Goal: Navigation & Orientation: Find specific page/section

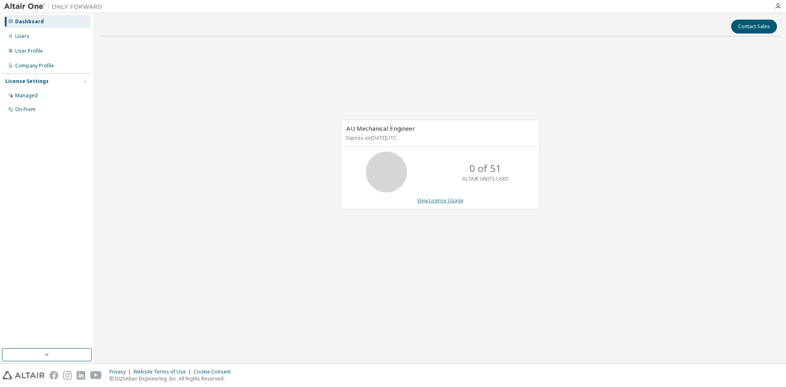
click at [440, 203] on link "View License Usage" at bounding box center [440, 200] width 46 height 7
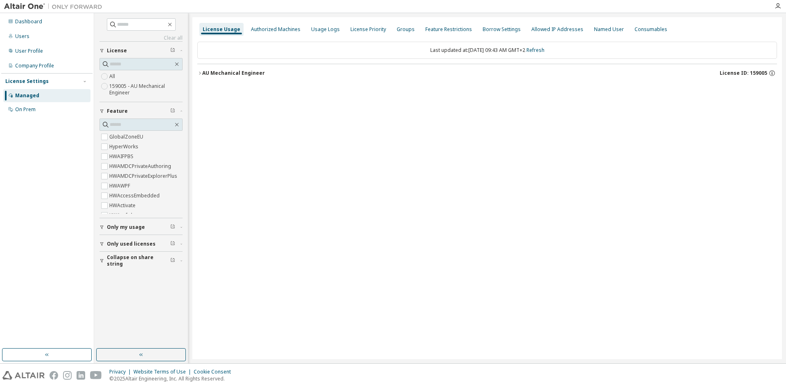
click at [199, 73] on icon "button" at bounding box center [199, 73] width 5 height 5
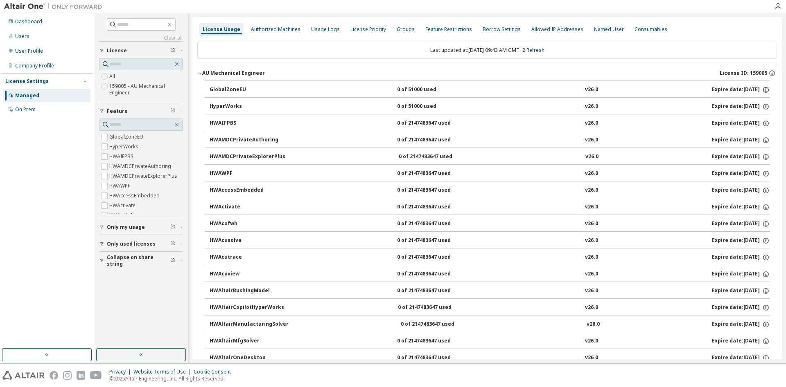
click at [765, 90] on icon "button" at bounding box center [765, 89] width 7 height 7
click at [765, 90] on icon "button" at bounding box center [765, 91] width 1 height 2
click at [21, 36] on div "Users" at bounding box center [22, 36] width 14 height 7
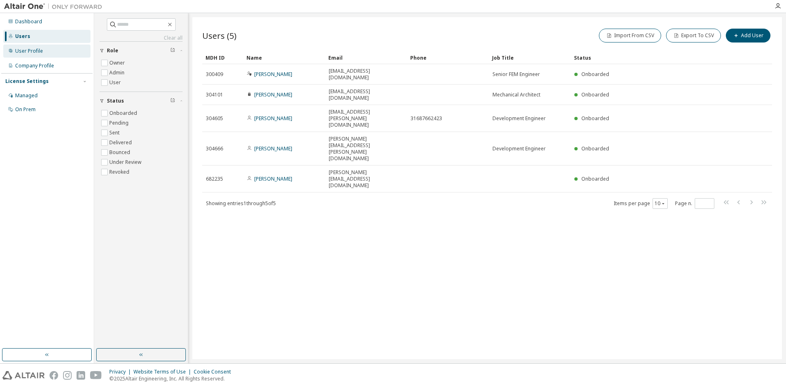
click at [32, 53] on div "User Profile" at bounding box center [29, 51] width 28 height 7
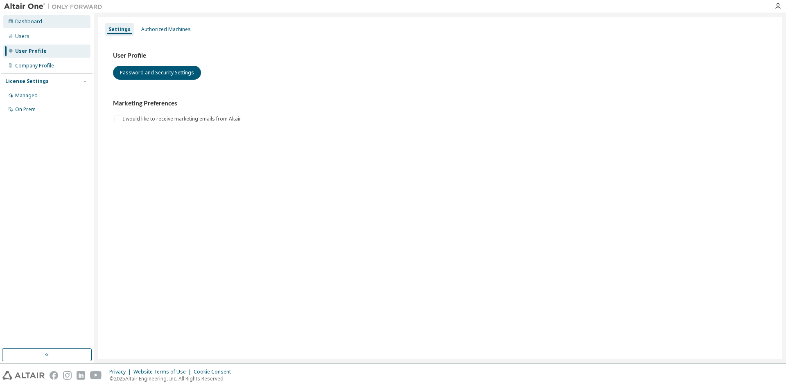
click at [21, 21] on div "Dashboard" at bounding box center [28, 21] width 27 height 7
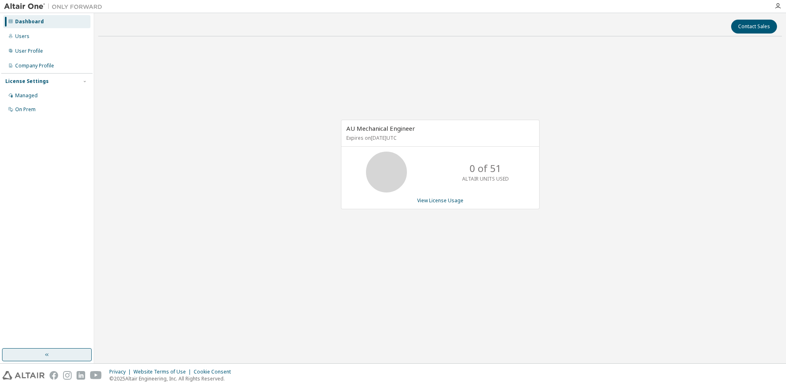
click at [48, 356] on icon "button" at bounding box center [47, 355] width 7 height 7
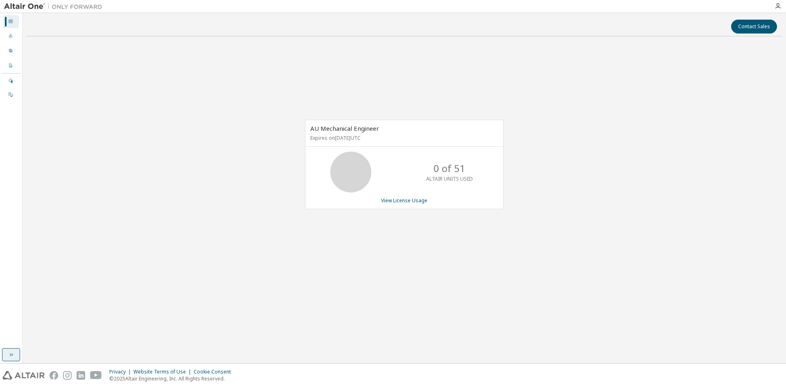
click at [4, 358] on button "button" at bounding box center [11, 355] width 18 height 13
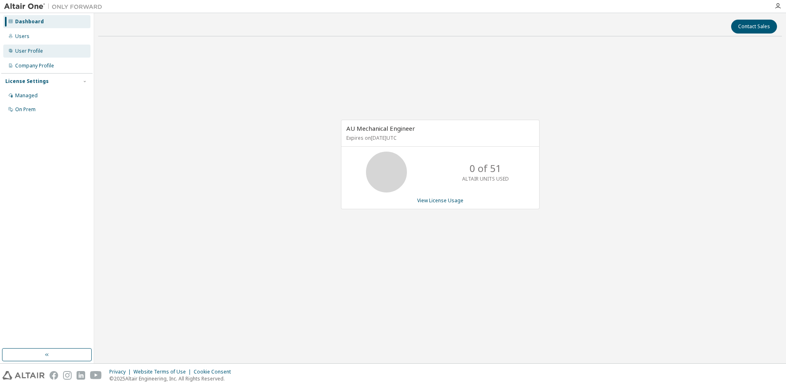
click at [28, 51] on div "User Profile" at bounding box center [29, 51] width 28 height 7
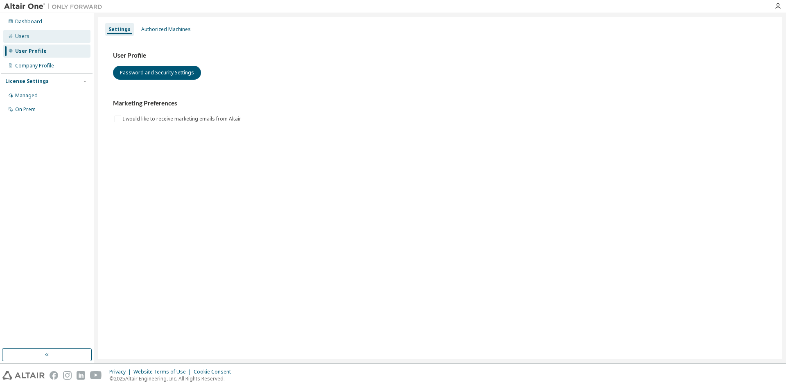
click at [20, 36] on div "Users" at bounding box center [22, 36] width 14 height 7
